Goal: Transaction & Acquisition: Purchase product/service

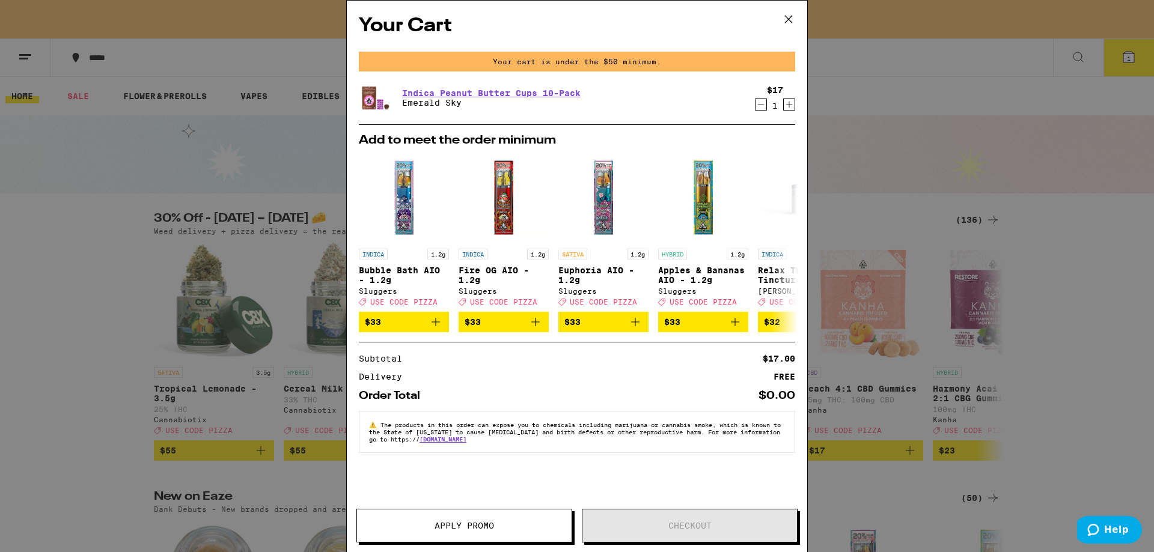
click at [789, 20] on icon at bounding box center [788, 19] width 7 height 7
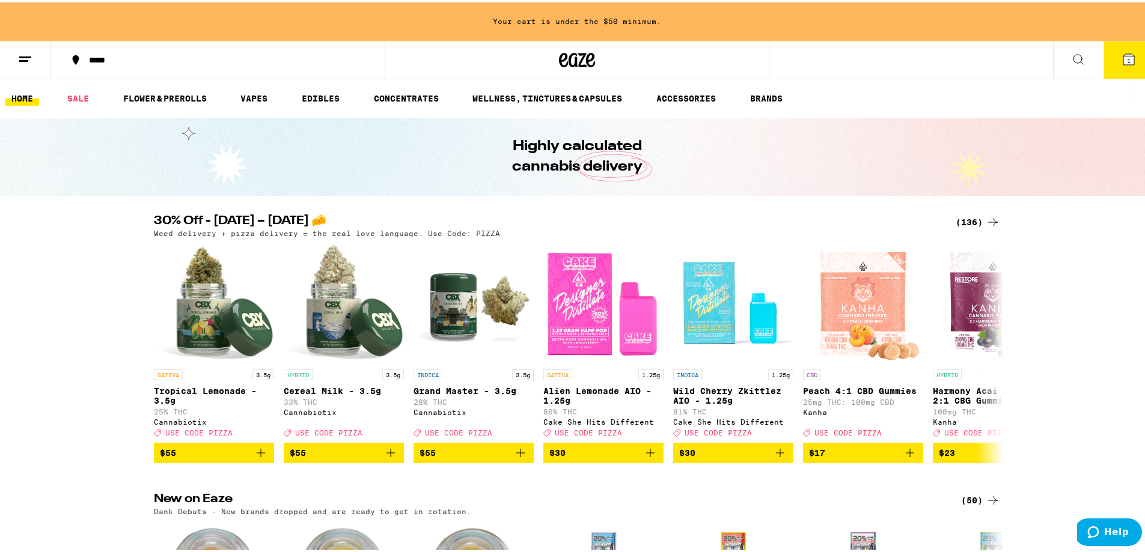
click at [20, 68] on button at bounding box center [25, 58] width 50 height 38
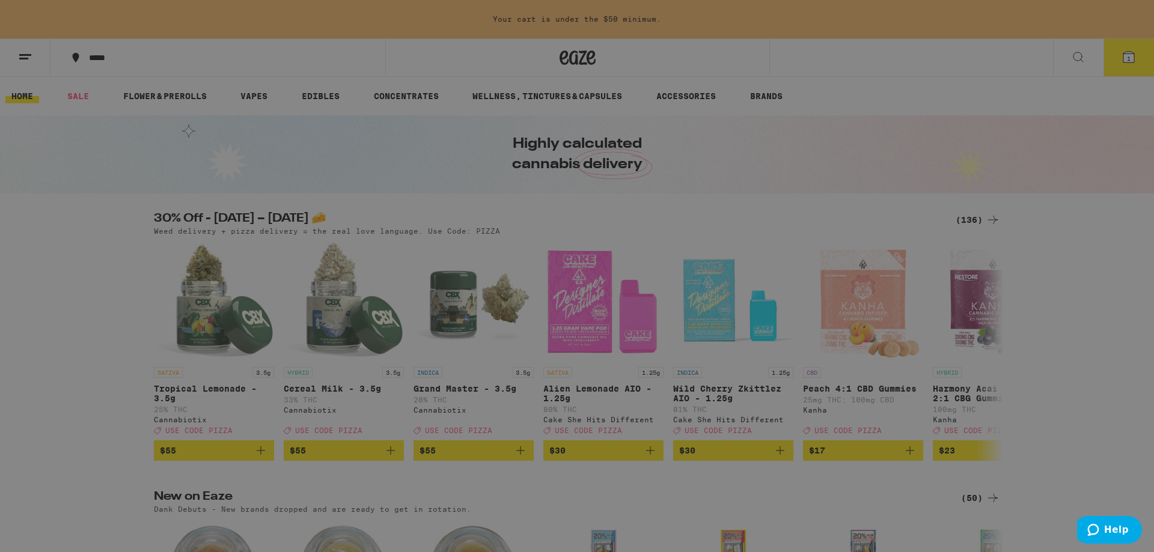
click at [392, 48] on div "Menu Shop Buy It Again Sale Flower & Prerolls Vapes Edibles Concentrates Wellne…" at bounding box center [577, 276] width 1154 height 552
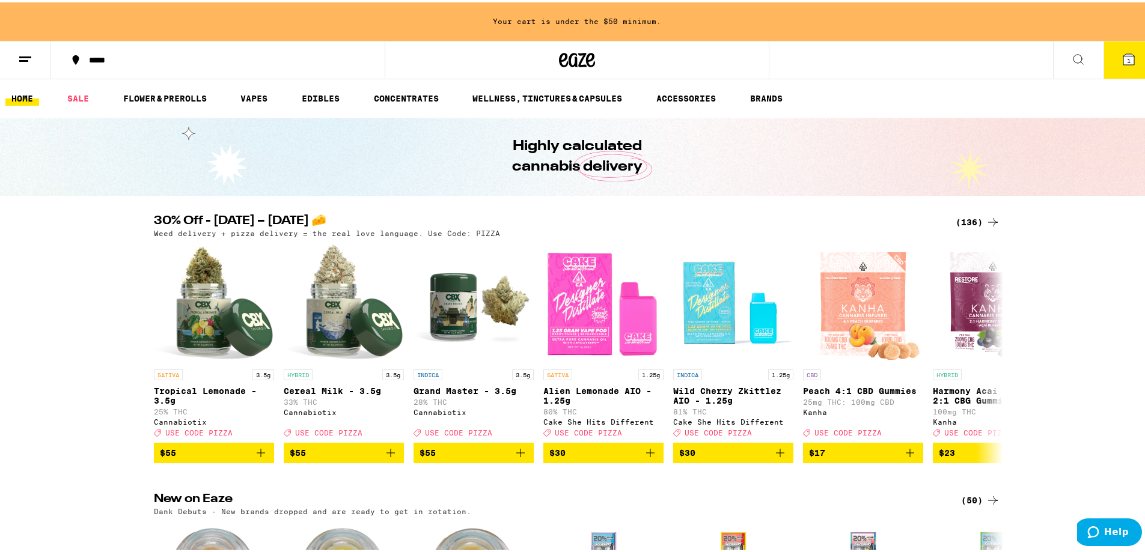
click at [25, 59] on icon at bounding box center [25, 57] width 14 height 14
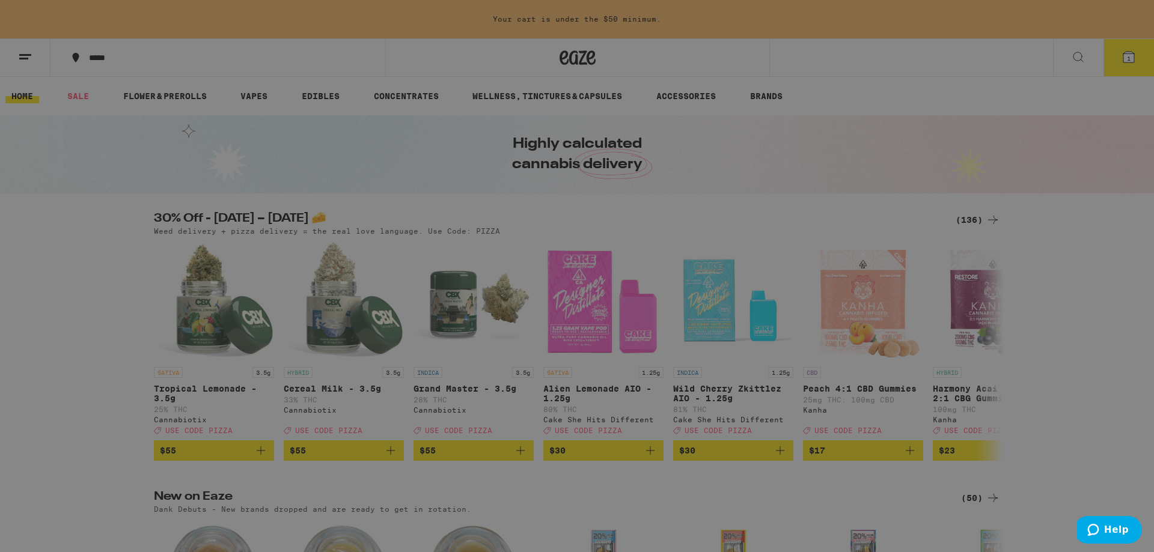
click at [121, 395] on link "Account" at bounding box center [166, 388] width 211 height 14
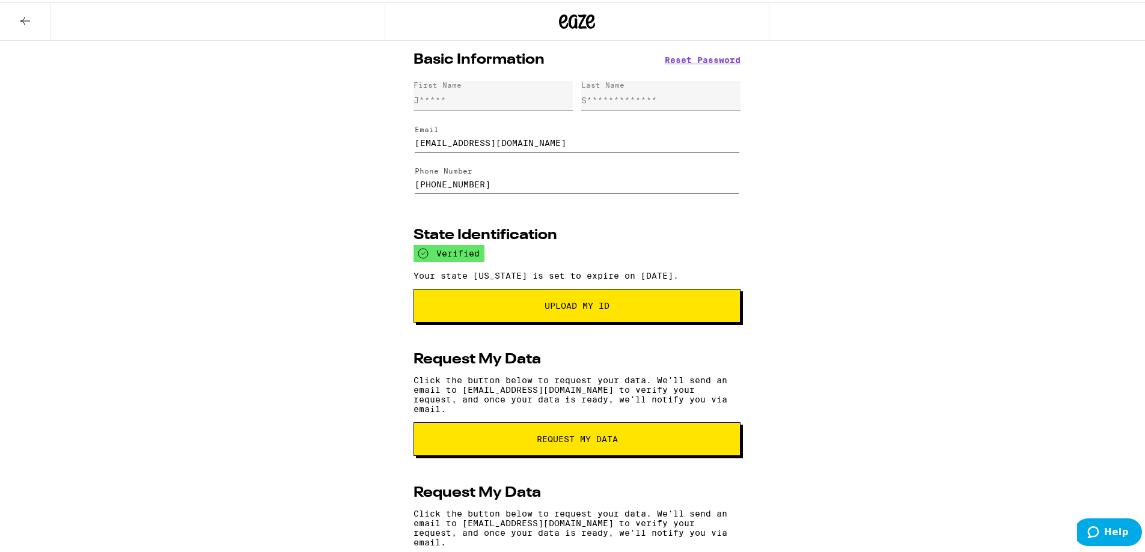
click at [475, 95] on div "First Name J*****" at bounding box center [492, 93] width 159 height 29
click at [639, 97] on div "**********" at bounding box center [619, 98] width 76 height 10
click at [28, 17] on icon at bounding box center [25, 18] width 14 height 14
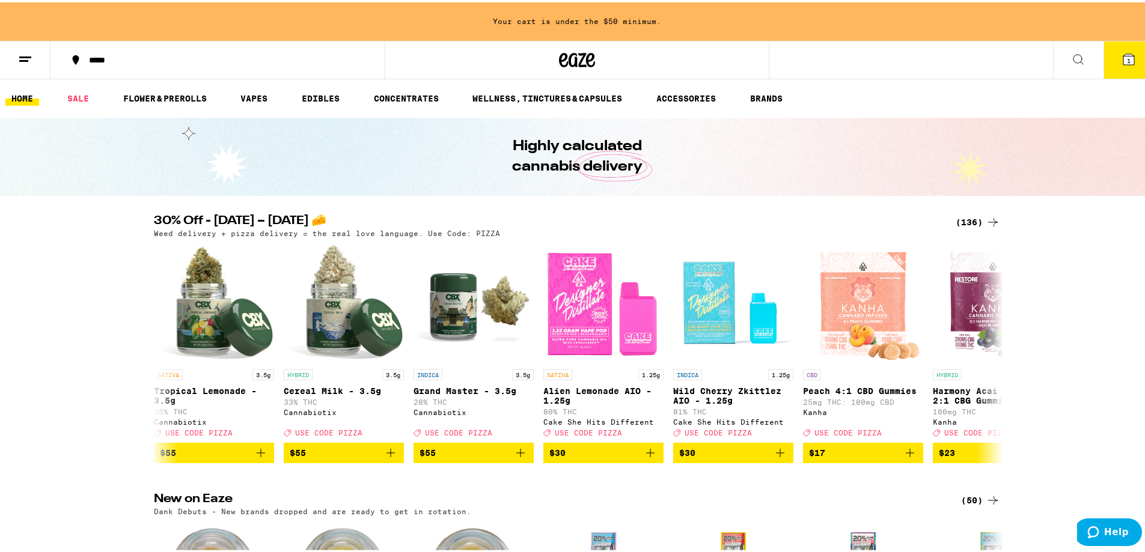
click at [1127, 59] on span "1" at bounding box center [1129, 58] width 4 height 7
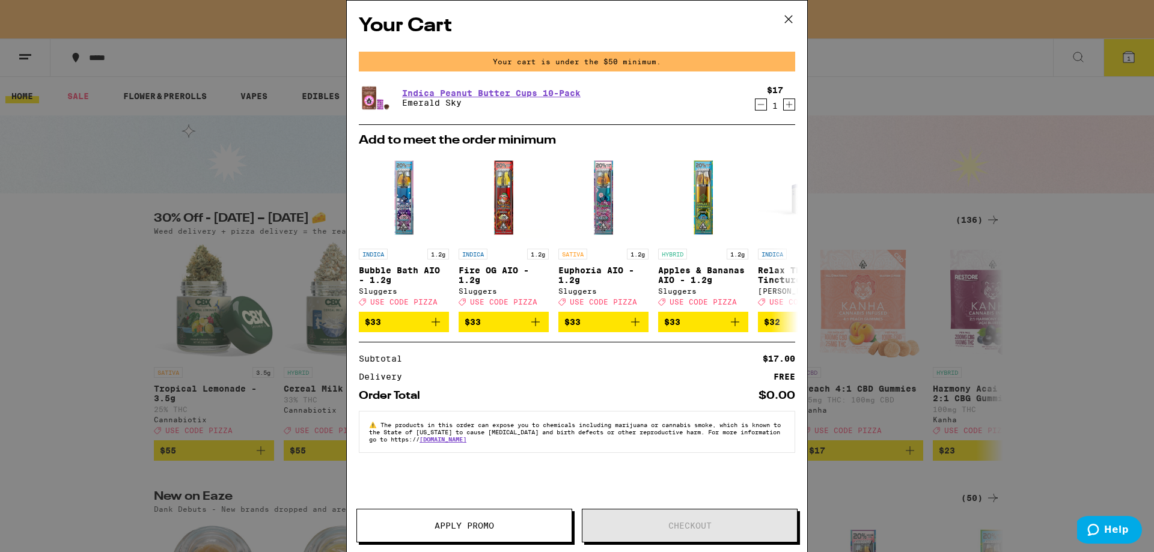
click at [469, 535] on button "Apply Promo" at bounding box center [464, 526] width 216 height 34
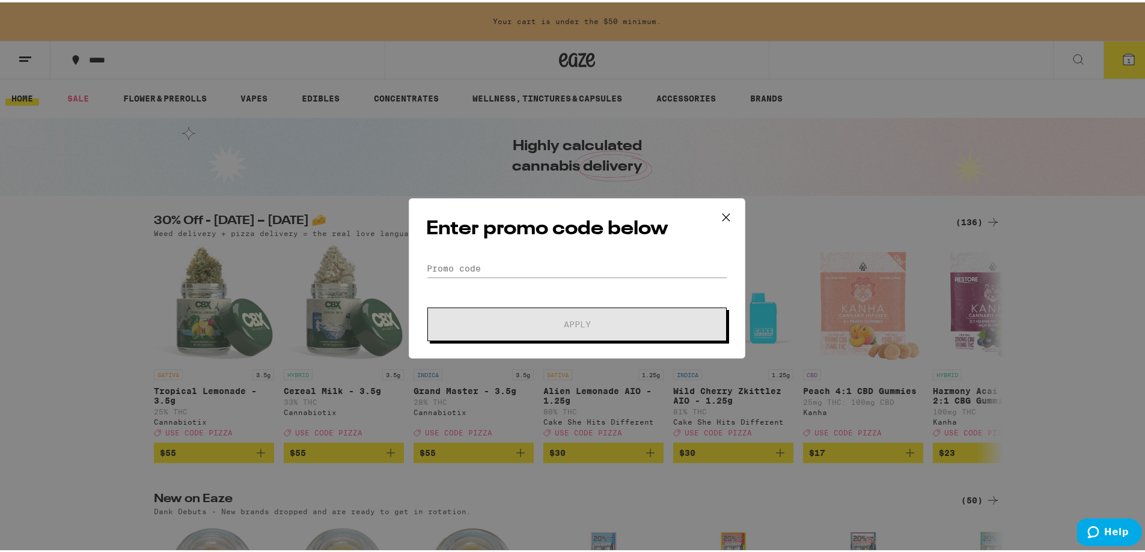
click at [722, 212] on icon at bounding box center [725, 214] width 7 height 7
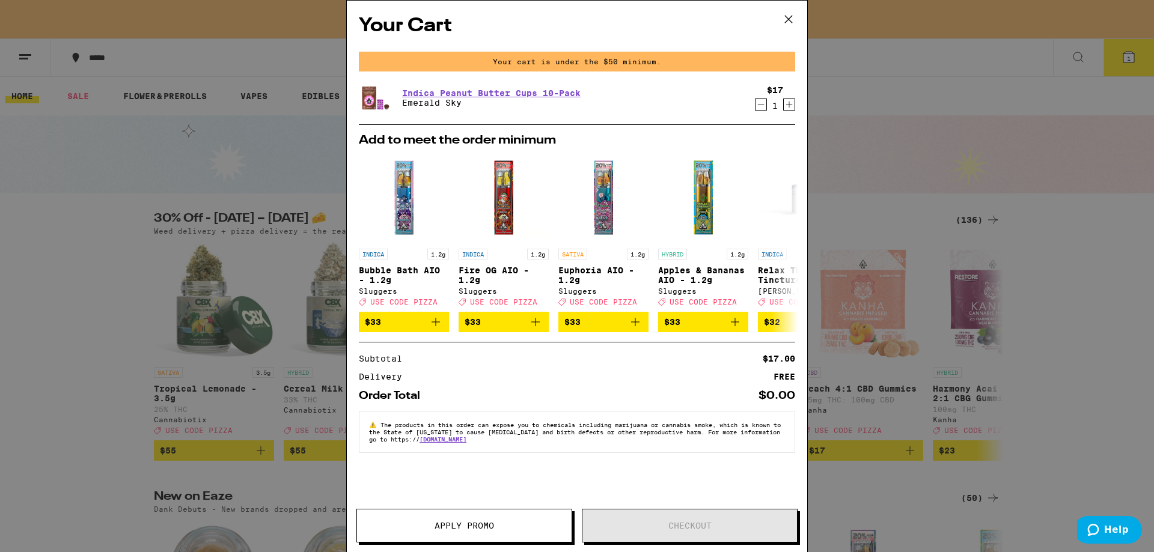
click at [785, 31] on button at bounding box center [788, 20] width 37 height 38
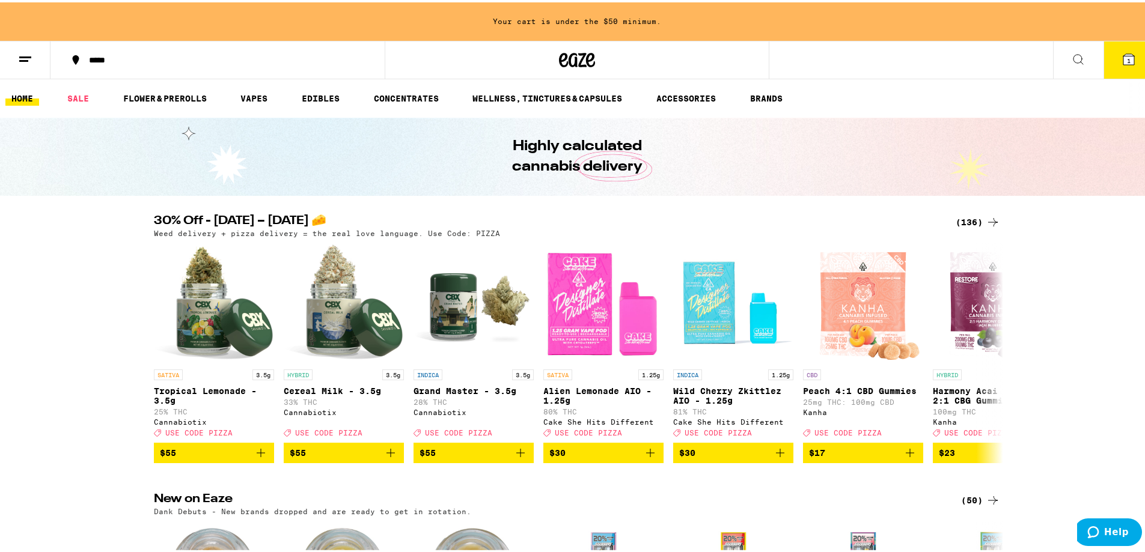
click at [1123, 62] on icon at bounding box center [1128, 57] width 11 height 11
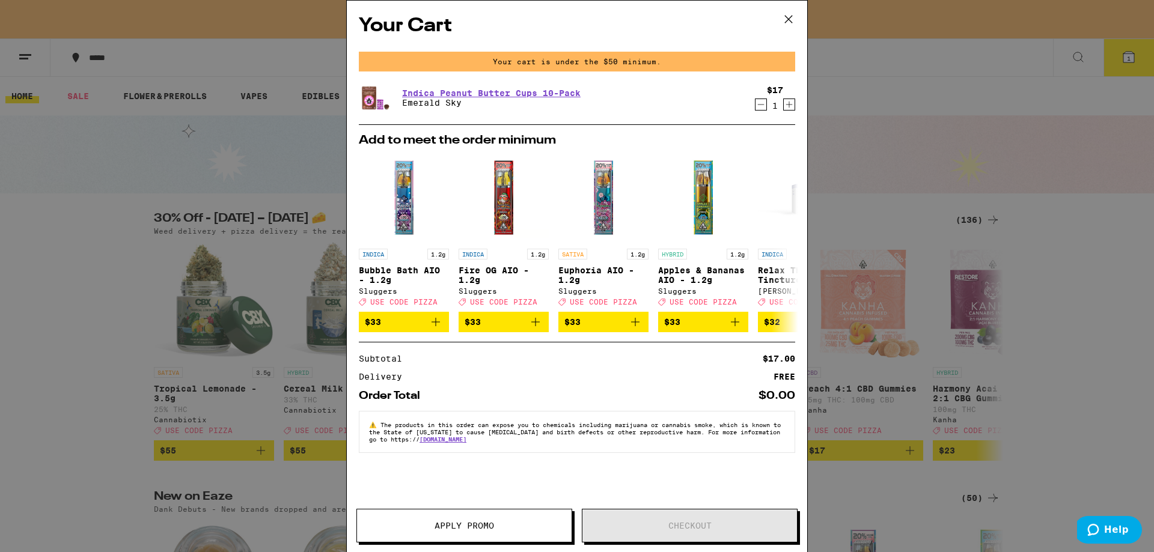
click at [762, 111] on icon "Decrement" at bounding box center [760, 104] width 11 height 14
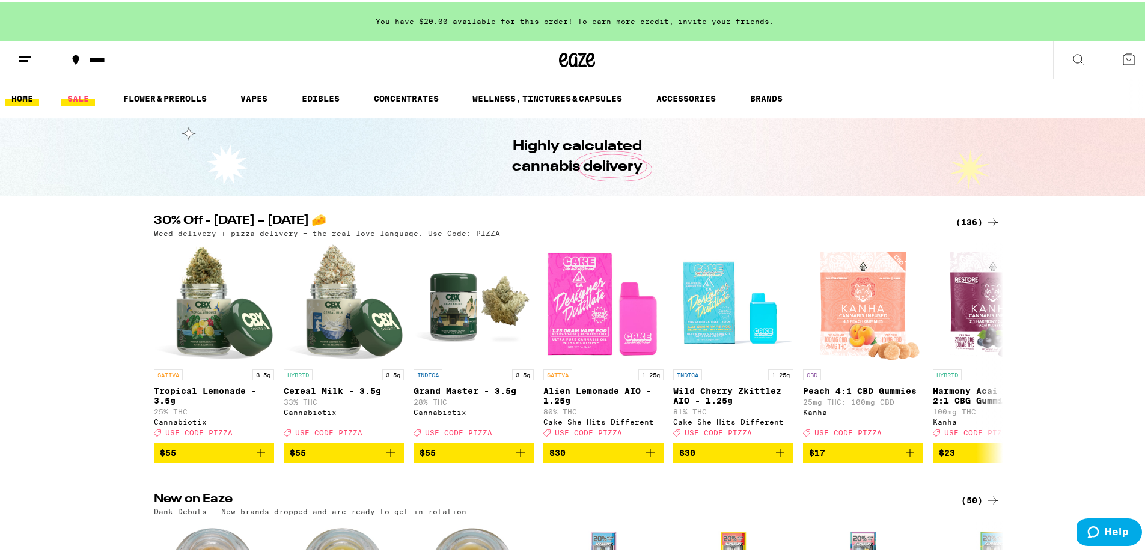
click at [73, 102] on link "SALE" at bounding box center [78, 96] width 34 height 14
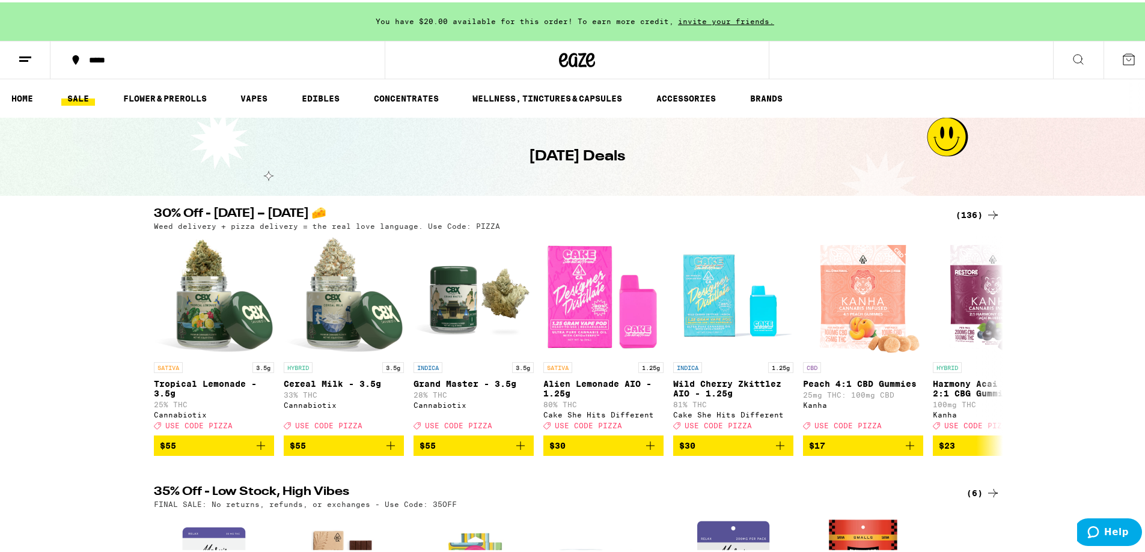
click at [990, 210] on icon at bounding box center [992, 212] width 14 height 14
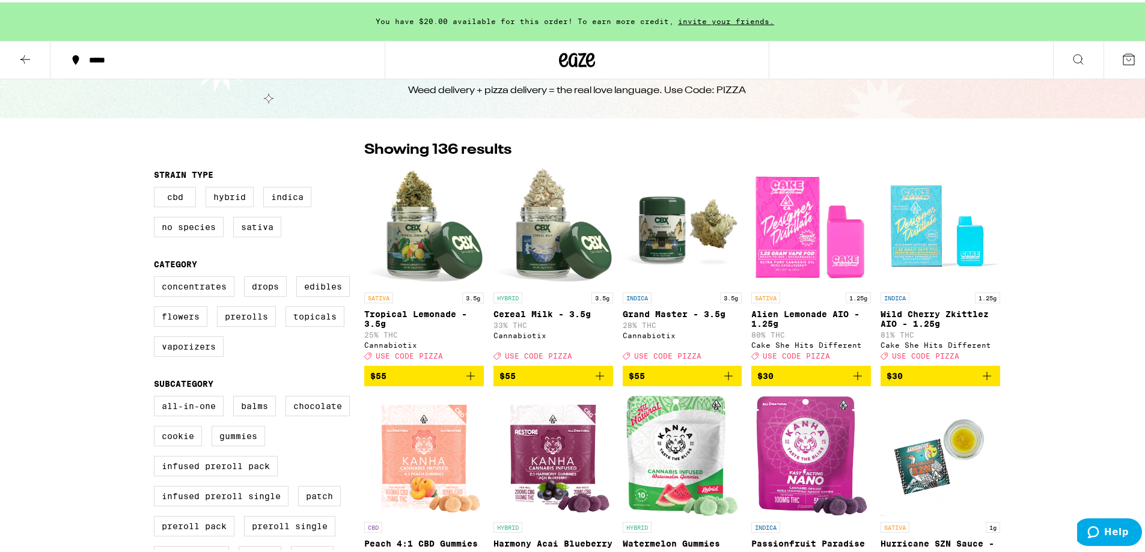
scroll to position [60, 0]
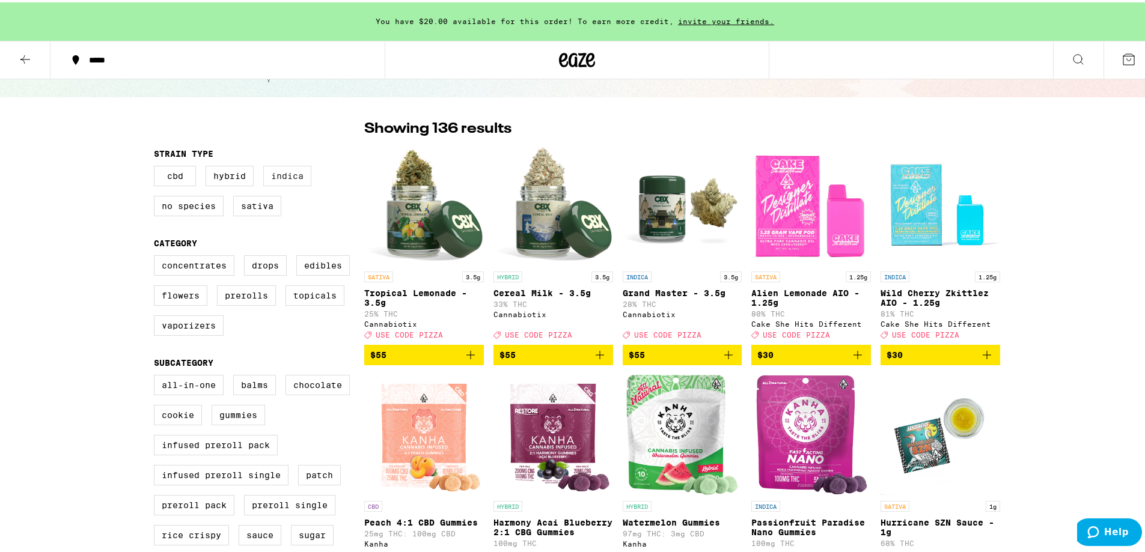
click at [293, 174] on label "Indica" at bounding box center [287, 173] width 48 height 20
click at [157, 166] on input "Indica" at bounding box center [156, 165] width 1 height 1
checkbox input "true"
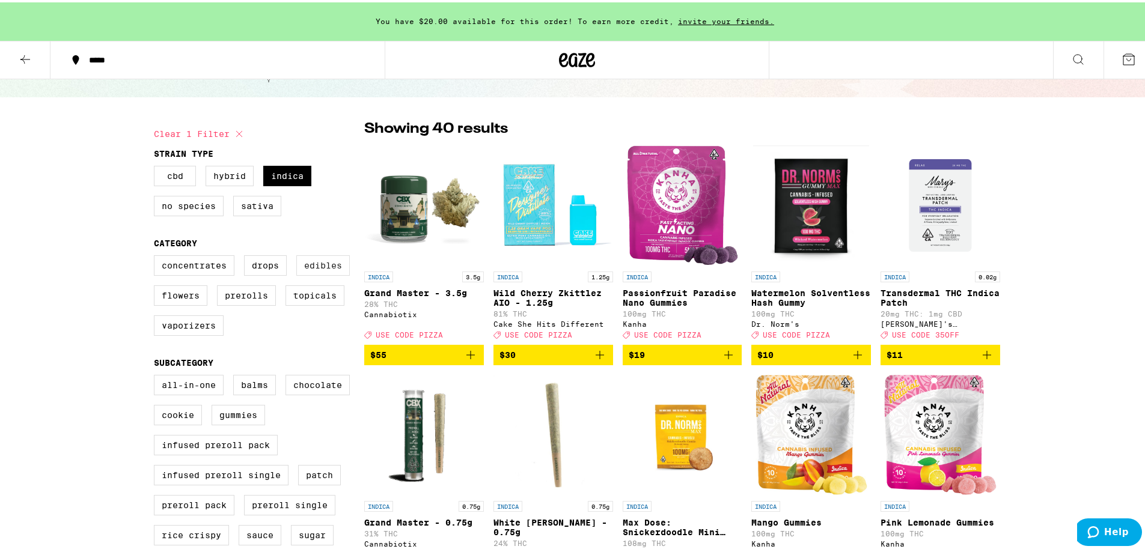
click at [316, 269] on label "Edibles" at bounding box center [322, 263] width 53 height 20
click at [157, 255] on input "Edibles" at bounding box center [156, 255] width 1 height 1
checkbox input "true"
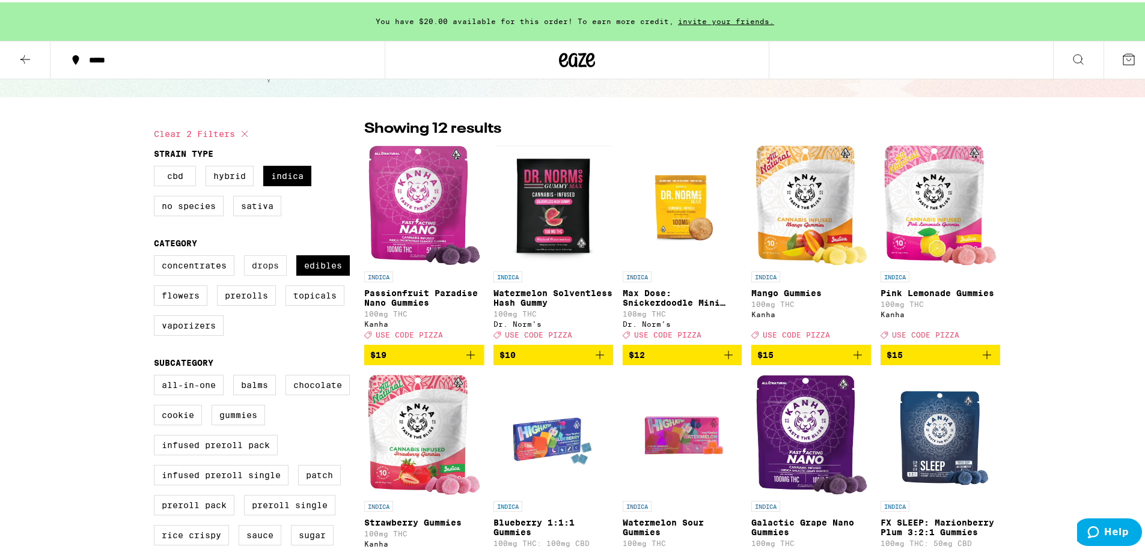
click at [260, 264] on label "Drops" at bounding box center [265, 263] width 43 height 20
click at [157, 255] on input "Drops" at bounding box center [156, 255] width 1 height 1
checkbox input "true"
click at [595, 356] on icon "Add to bag" at bounding box center [599, 352] width 14 height 14
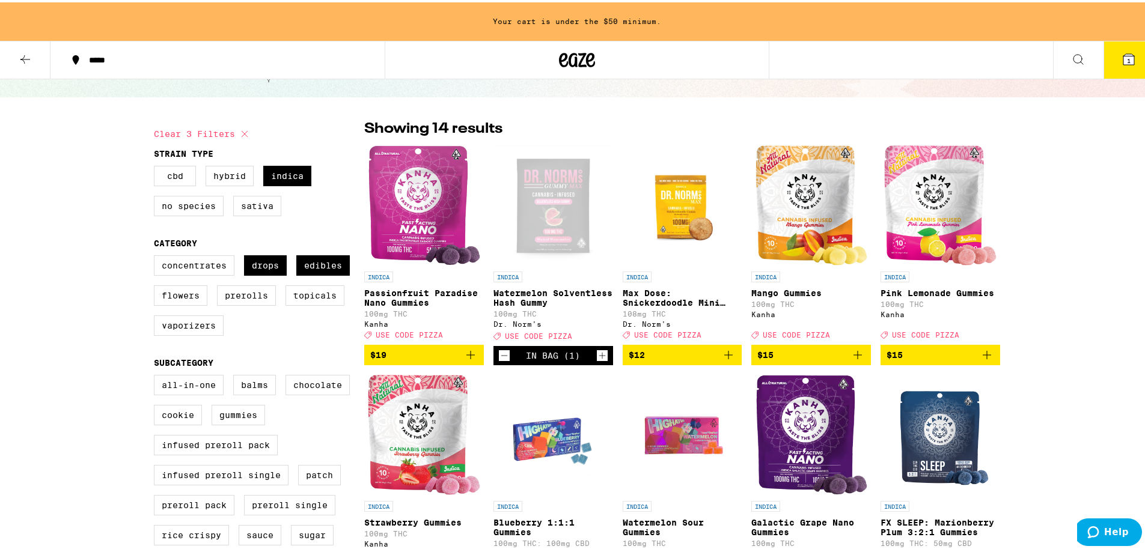
click at [597, 356] on icon "Increment" at bounding box center [602, 353] width 11 height 14
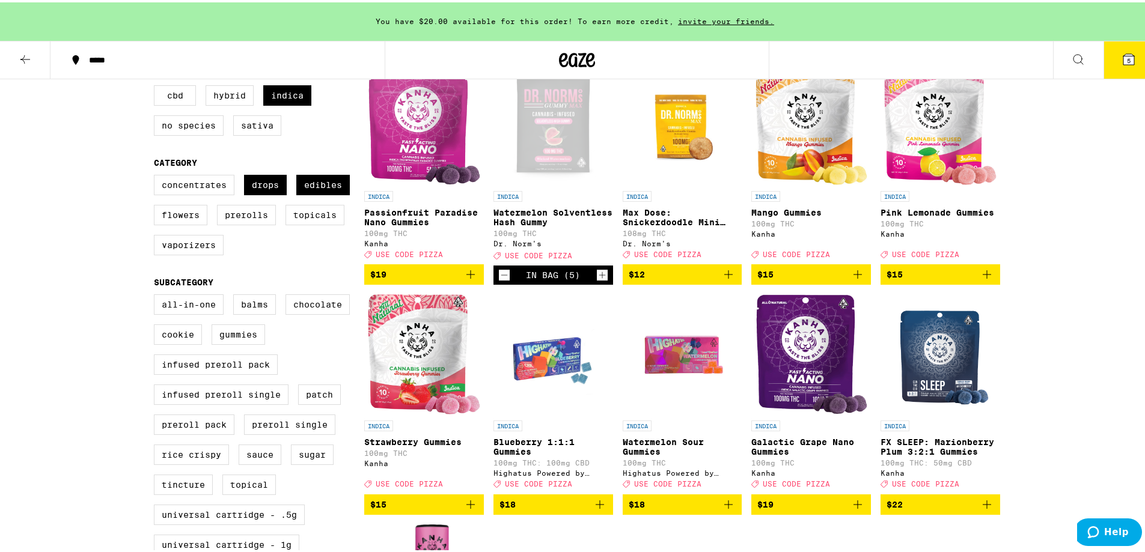
scroll to position [120, 0]
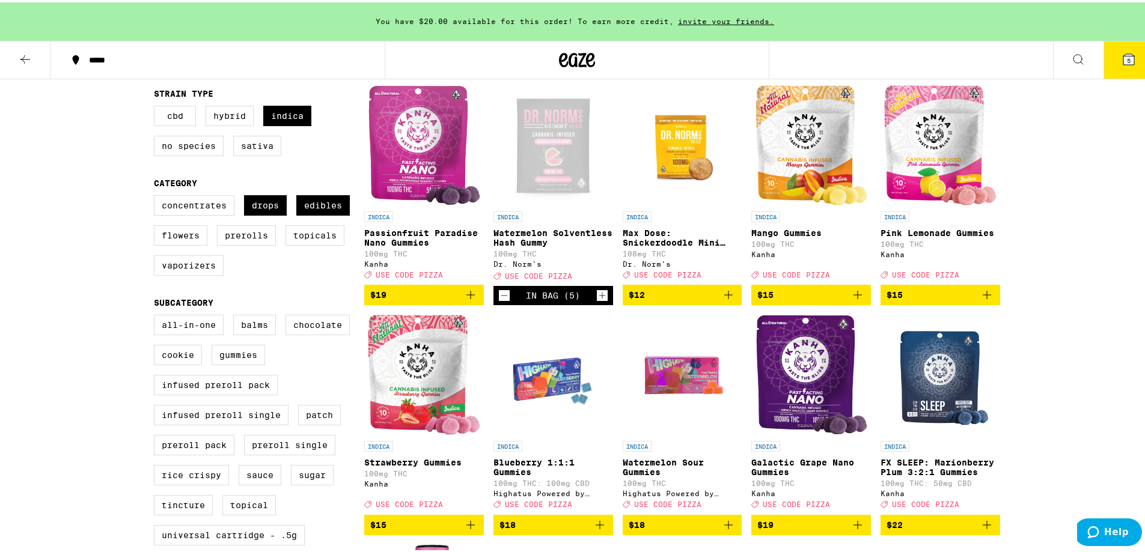
click at [723, 296] on icon "Add to bag" at bounding box center [728, 292] width 14 height 14
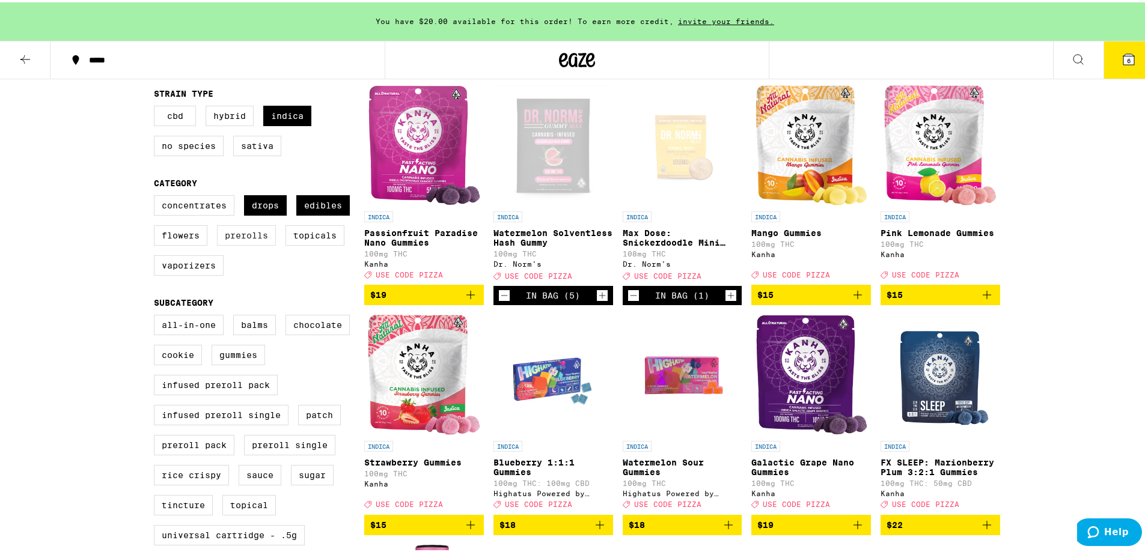
click at [240, 243] on label "Prerolls" at bounding box center [246, 233] width 59 height 20
click at [157, 195] on input "Prerolls" at bounding box center [156, 195] width 1 height 1
checkbox input "true"
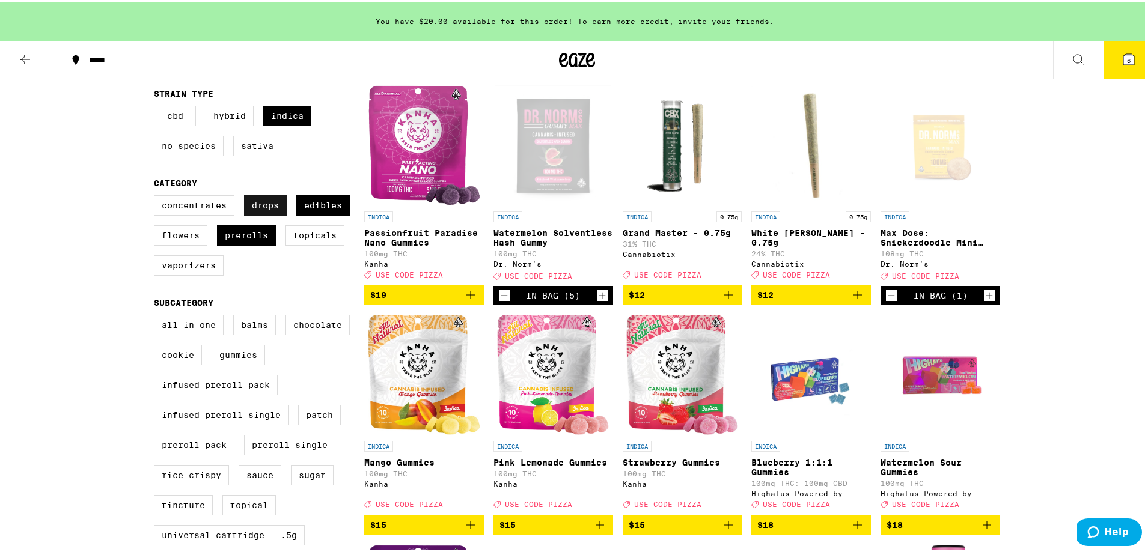
click at [274, 208] on label "Drops" at bounding box center [265, 203] width 43 height 20
click at [157, 195] on input "Drops" at bounding box center [156, 195] width 1 height 1
checkbox input "false"
click at [308, 207] on label "Edibles" at bounding box center [322, 203] width 53 height 20
click at [157, 195] on input "Edibles" at bounding box center [156, 195] width 1 height 1
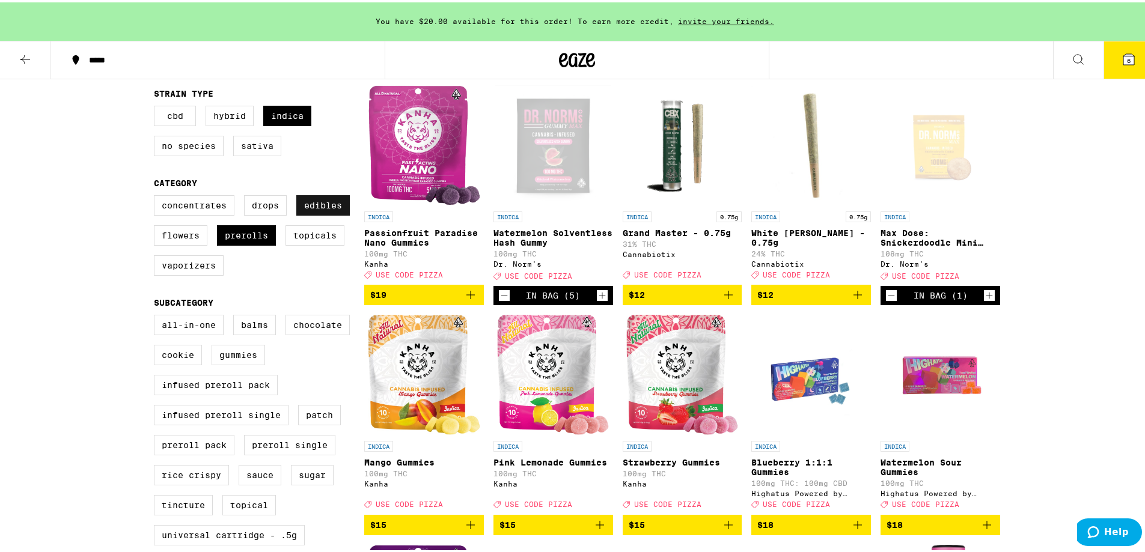
checkbox input "false"
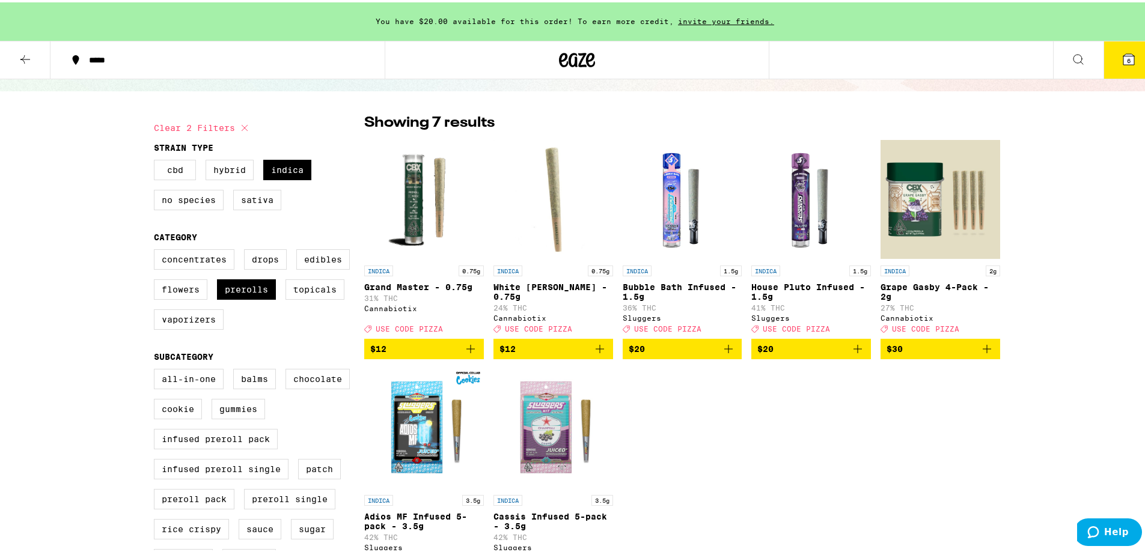
scroll to position [60, 0]
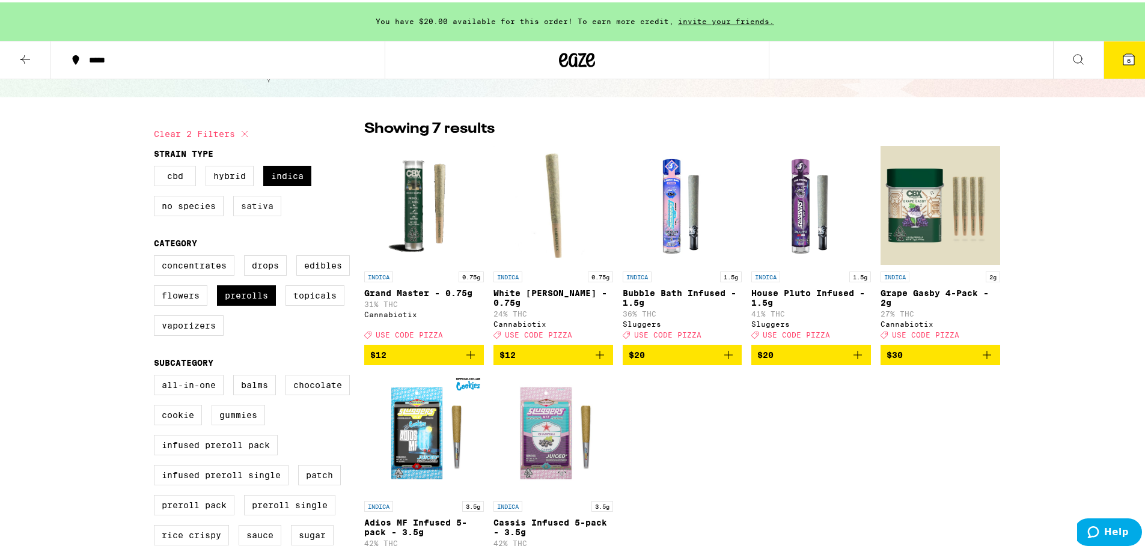
click at [254, 211] on label "Sativa" at bounding box center [257, 203] width 48 height 20
click at [157, 166] on input "Sativa" at bounding box center [156, 165] width 1 height 1
checkbox input "true"
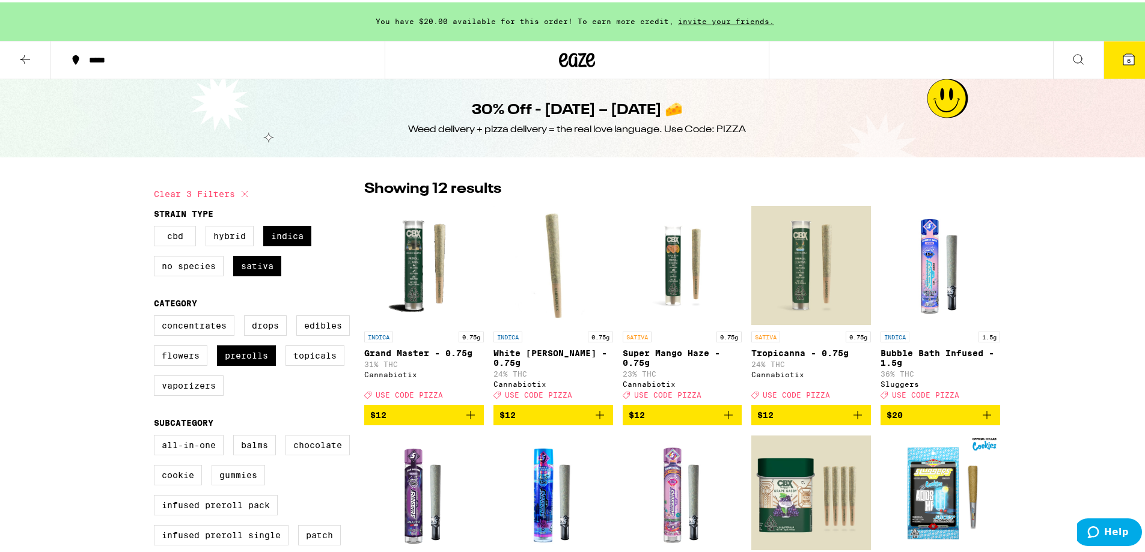
click at [1131, 60] on button "6" at bounding box center [1128, 57] width 50 height 37
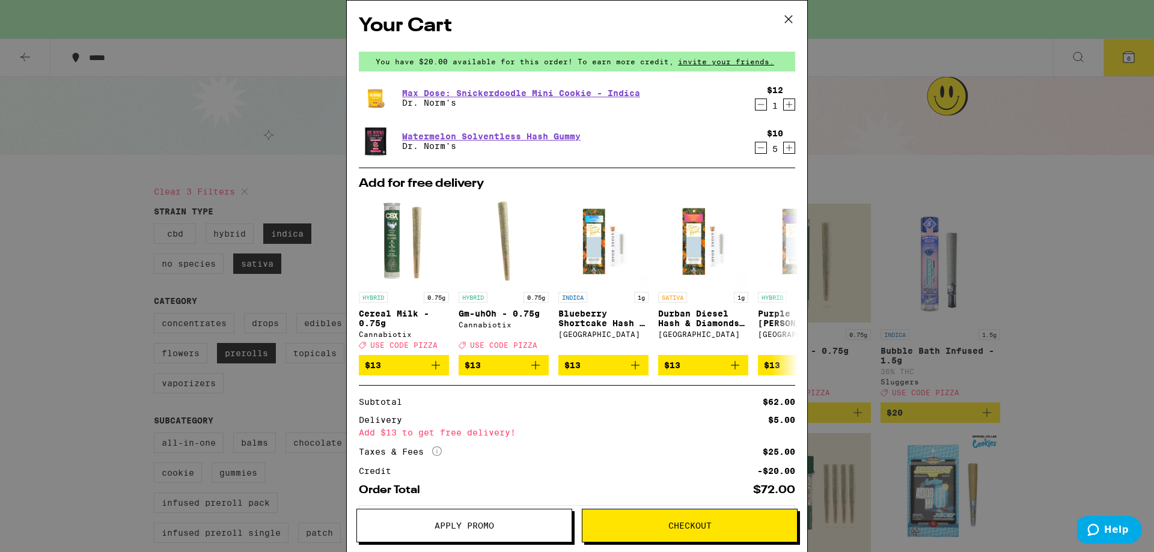
click at [787, 14] on icon at bounding box center [788, 19] width 18 height 18
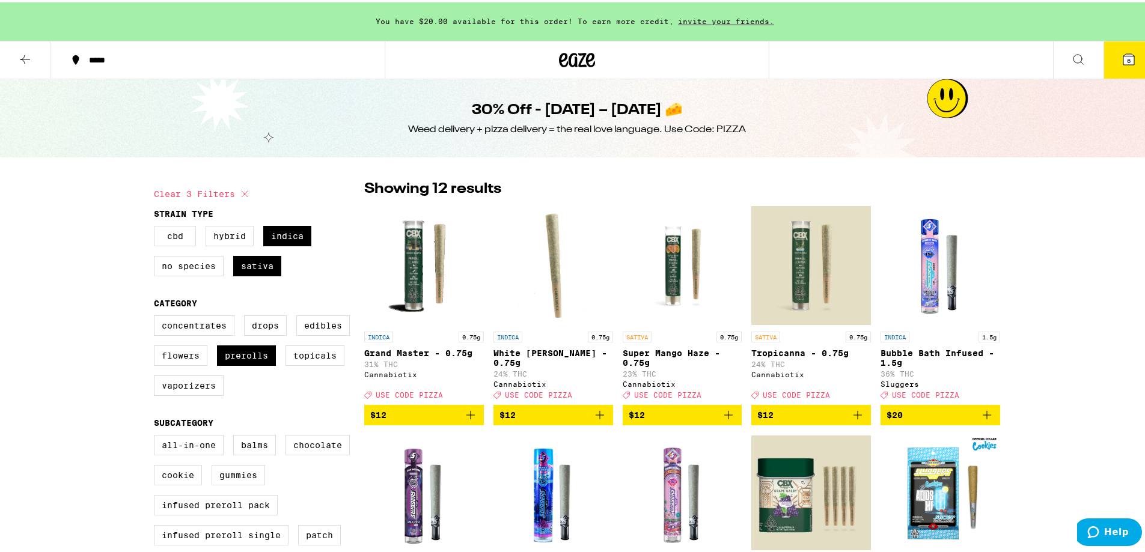
click at [1127, 57] on span "6" at bounding box center [1129, 58] width 4 height 7
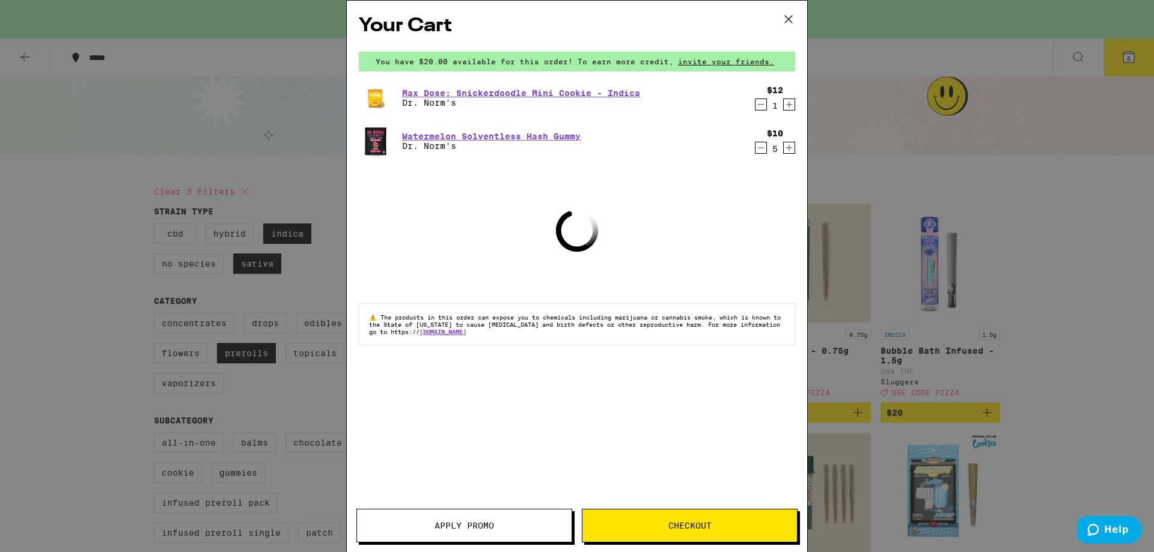
click at [493, 523] on span "Apply Promo" at bounding box center [463, 526] width 59 height 8
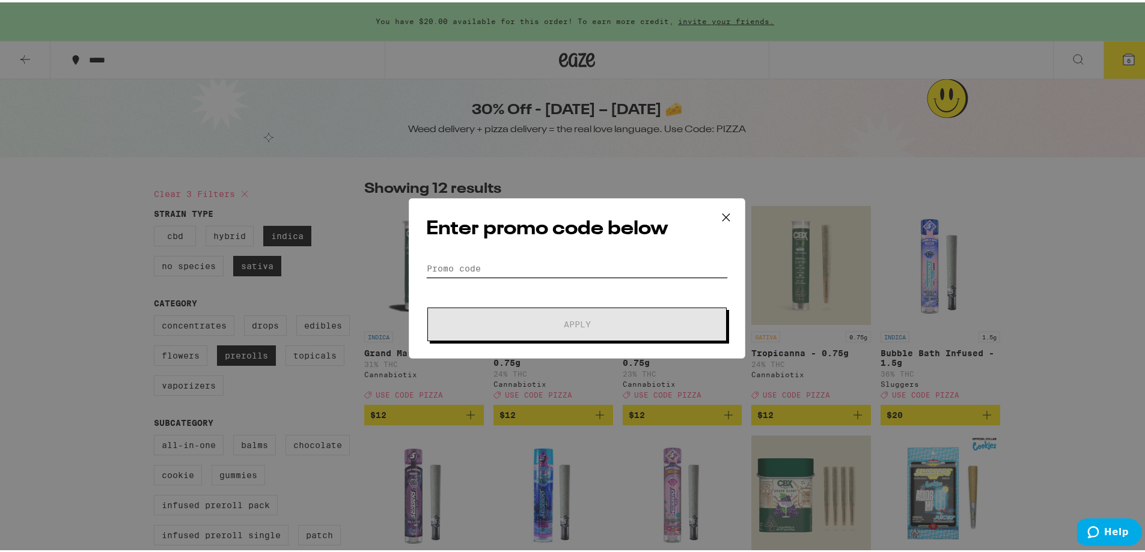
click at [548, 264] on input "Promo Code" at bounding box center [577, 266] width 302 height 18
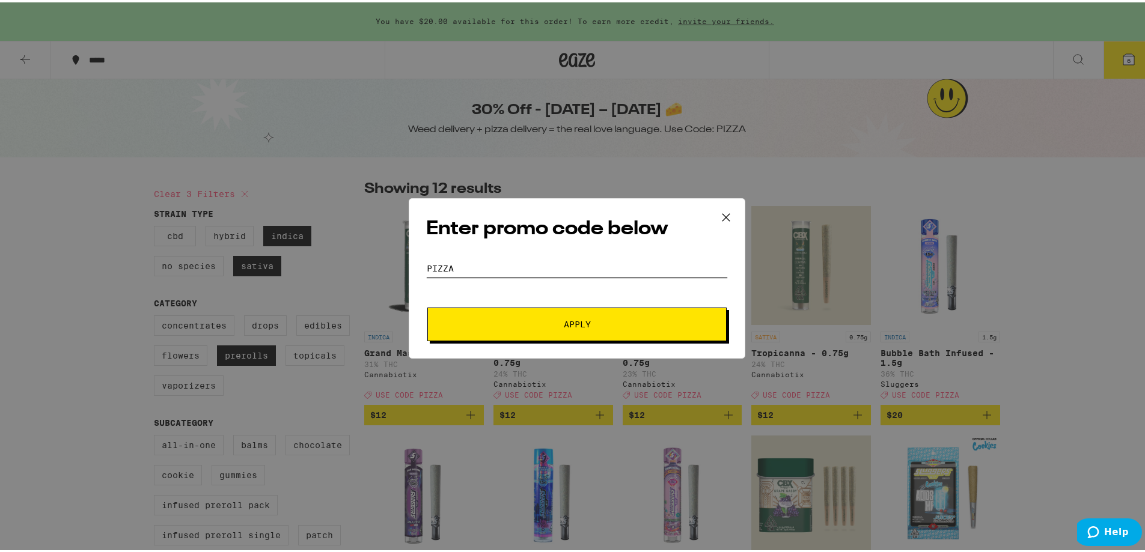
type input "pizza"
click at [427, 305] on button "Apply" at bounding box center [576, 322] width 299 height 34
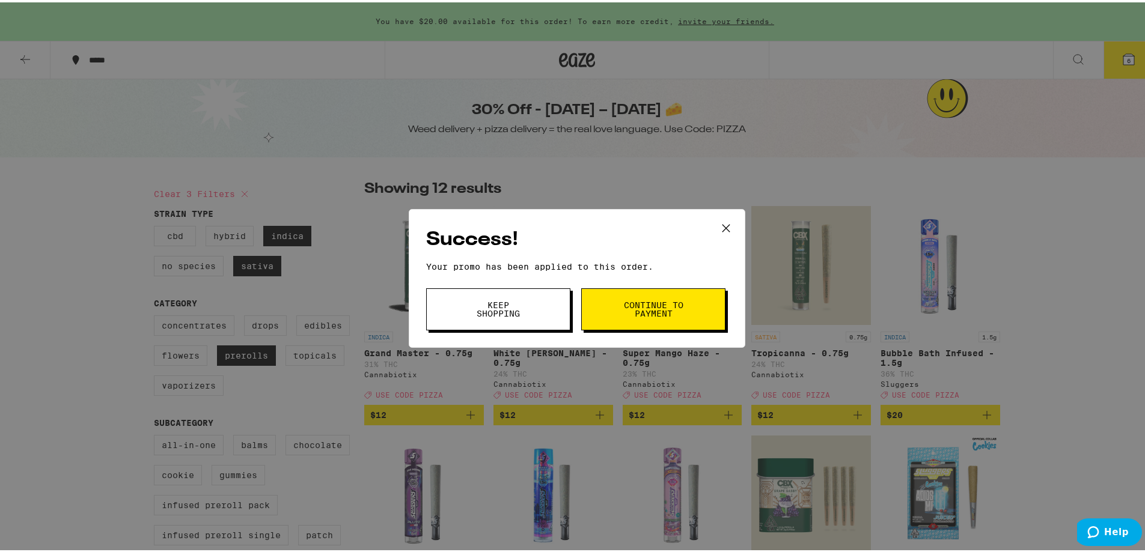
click at [625, 305] on span "Continue to payment" at bounding box center [652, 307] width 61 height 17
click at [519, 303] on span "Keep Shopping" at bounding box center [497, 307] width 61 height 17
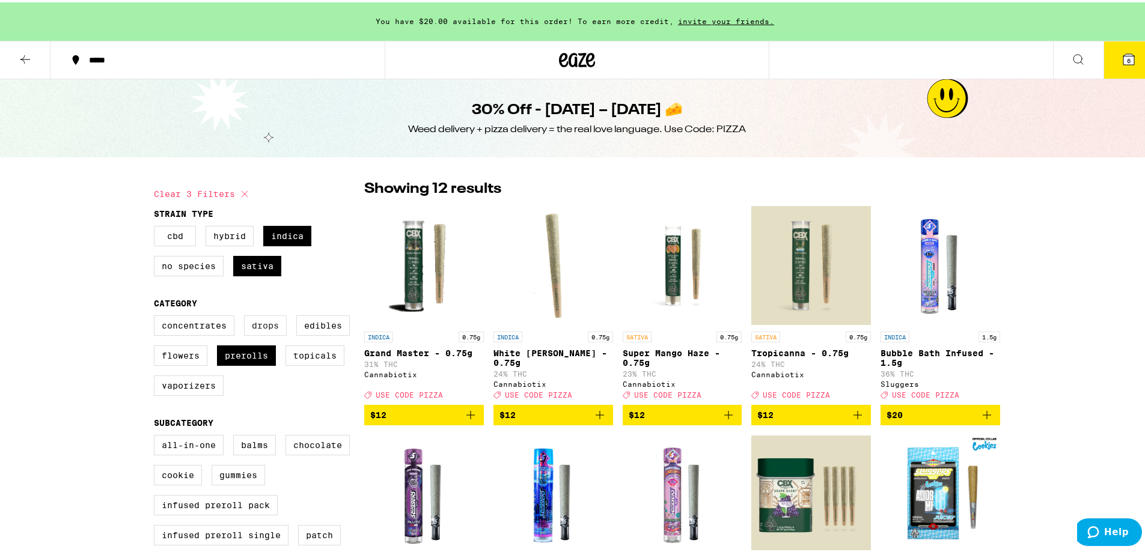
click at [255, 333] on label "Drops" at bounding box center [265, 323] width 43 height 20
click at [157, 315] on input "Drops" at bounding box center [156, 315] width 1 height 1
checkbox input "true"
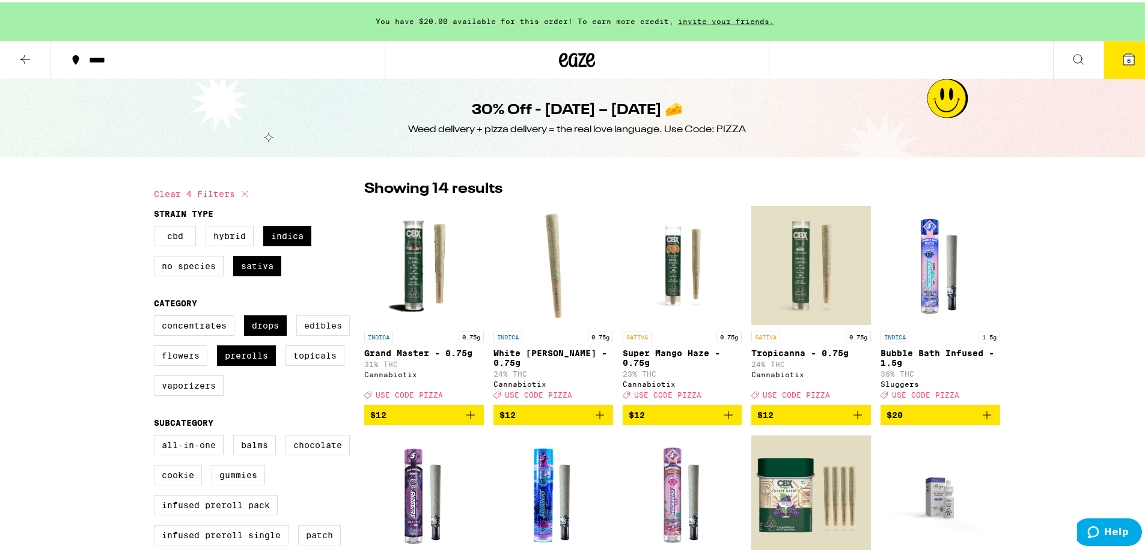
click at [312, 326] on label "Edibles" at bounding box center [322, 323] width 53 height 20
click at [157, 315] on input "Edibles" at bounding box center [156, 315] width 1 height 1
checkbox input "true"
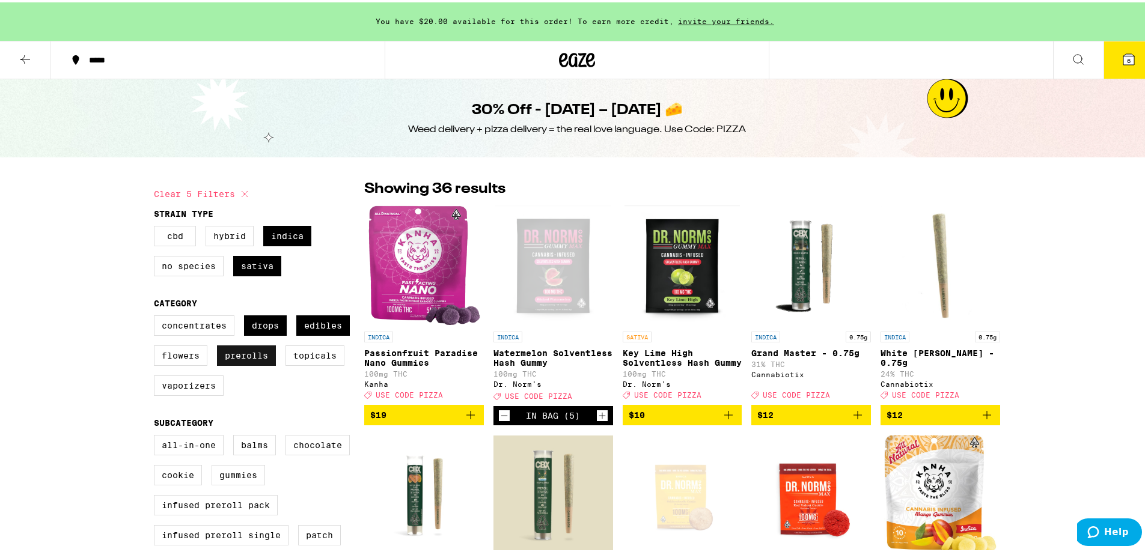
click at [231, 363] on label "Prerolls" at bounding box center [246, 353] width 59 height 20
click at [157, 315] on input "Prerolls" at bounding box center [156, 315] width 1 height 1
checkbox input "false"
